Goal: Find specific page/section: Find specific page/section

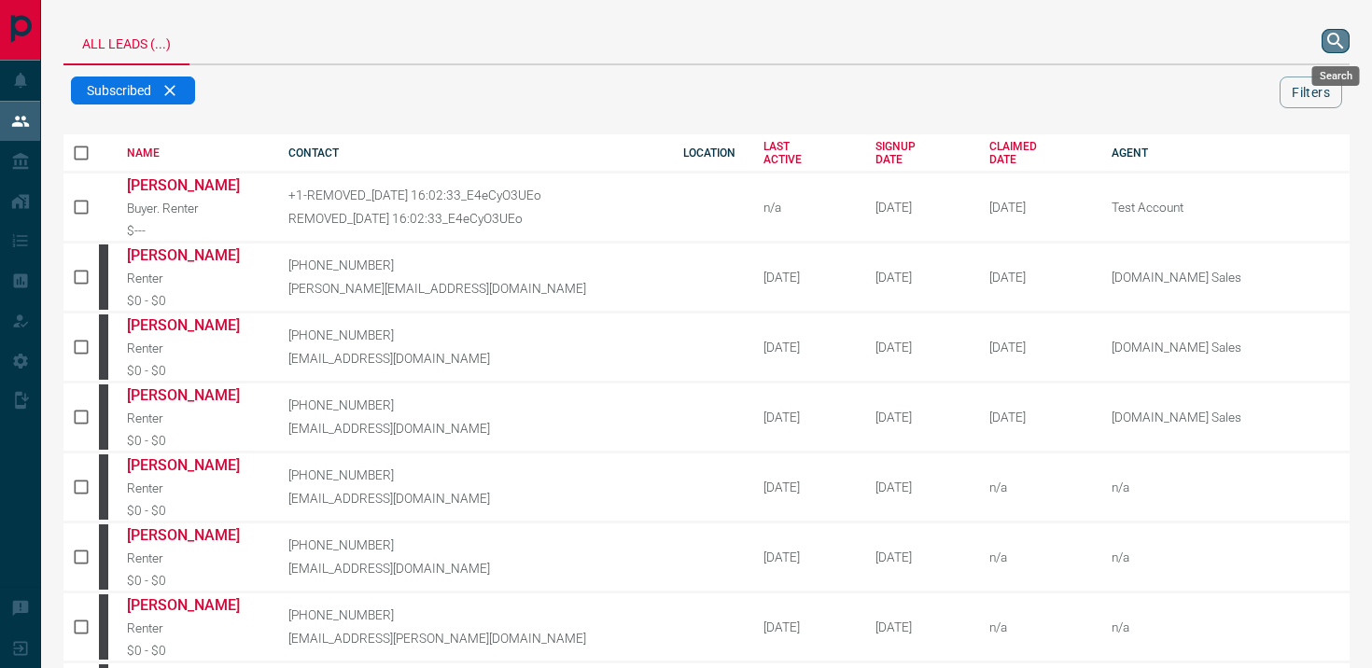
click at [1323, 35] on button "search button" at bounding box center [1336, 41] width 28 height 24
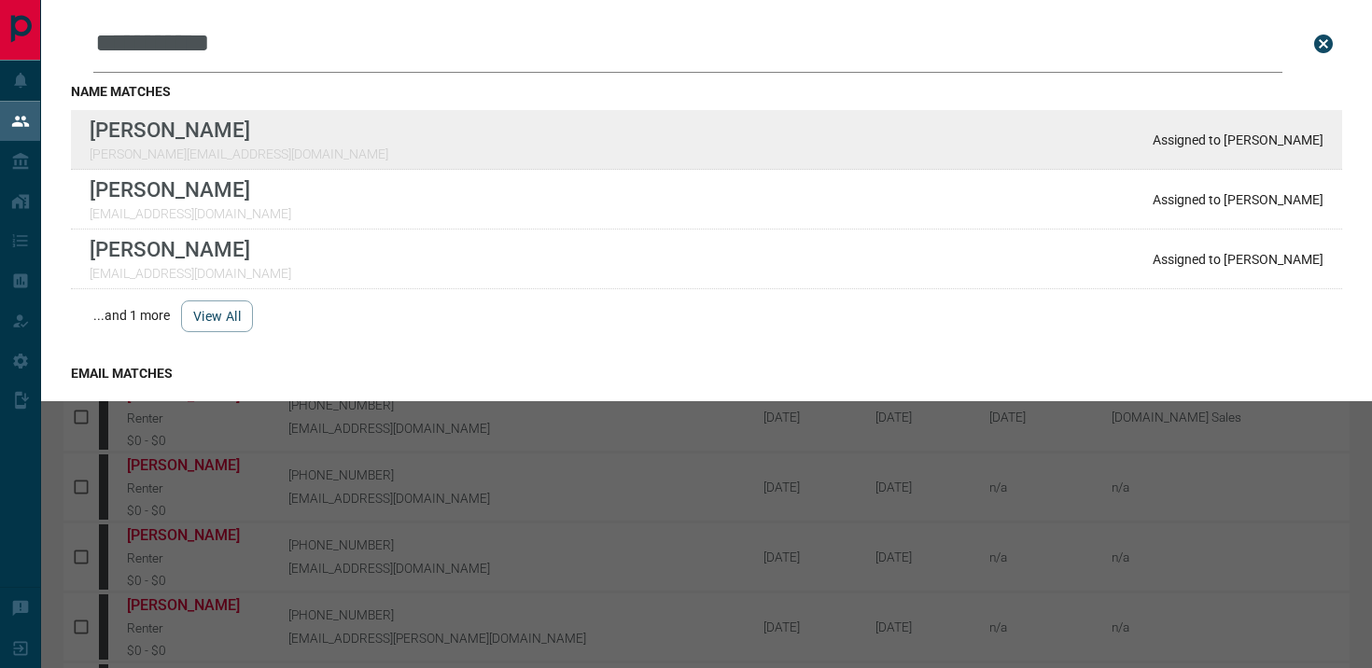
type input "**********"
